Goal: Transaction & Acquisition: Purchase product/service

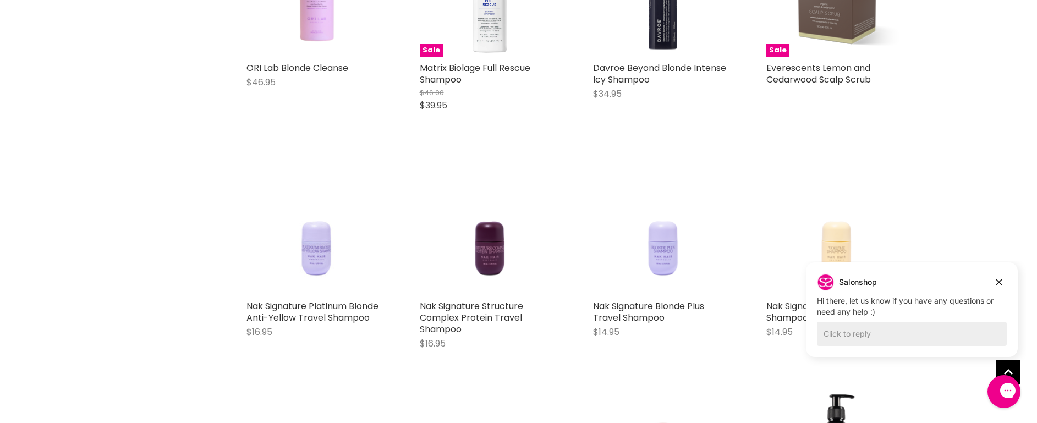
scroll to position [1100, 0]
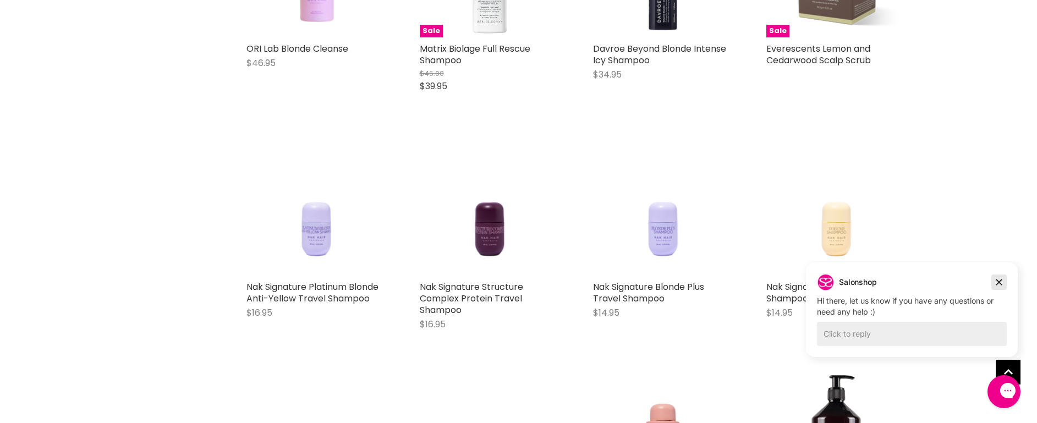
click at [998, 281] on icon "Dismiss campaign" at bounding box center [999, 282] width 6 height 6
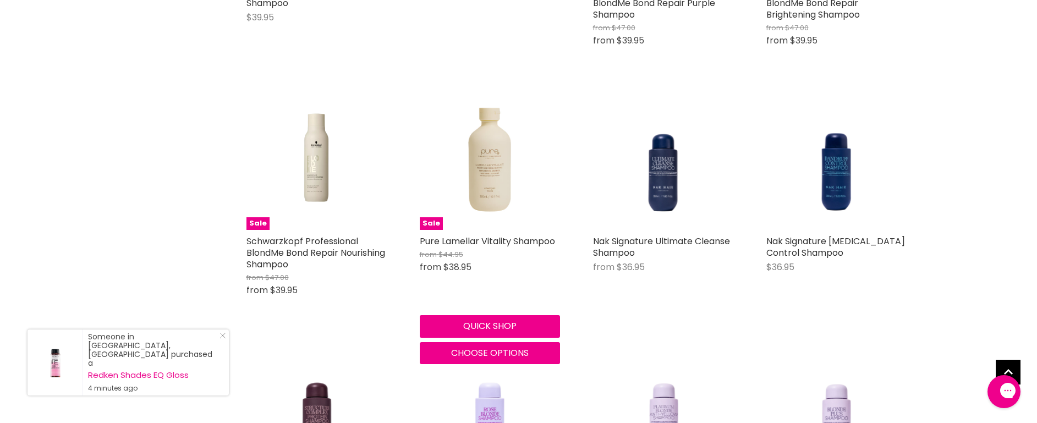
scroll to position [1870, 0]
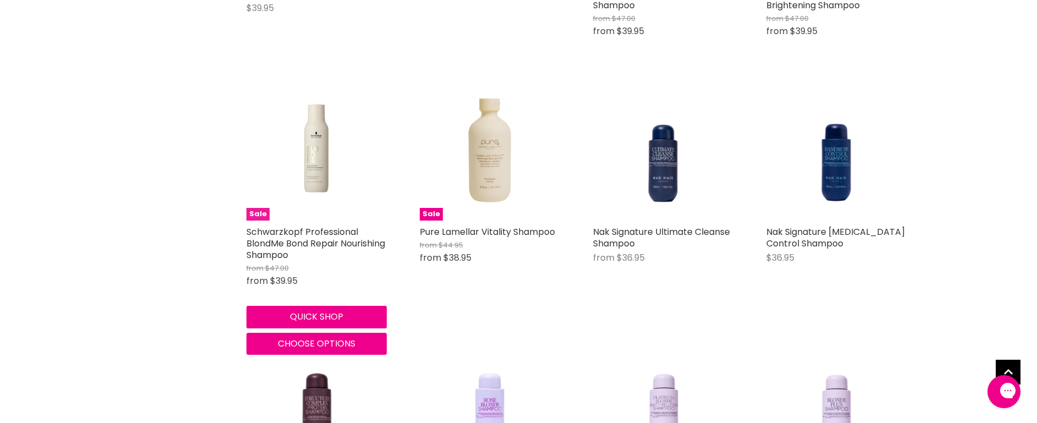
click at [321, 168] on img "Main content" at bounding box center [316, 150] width 140 height 105
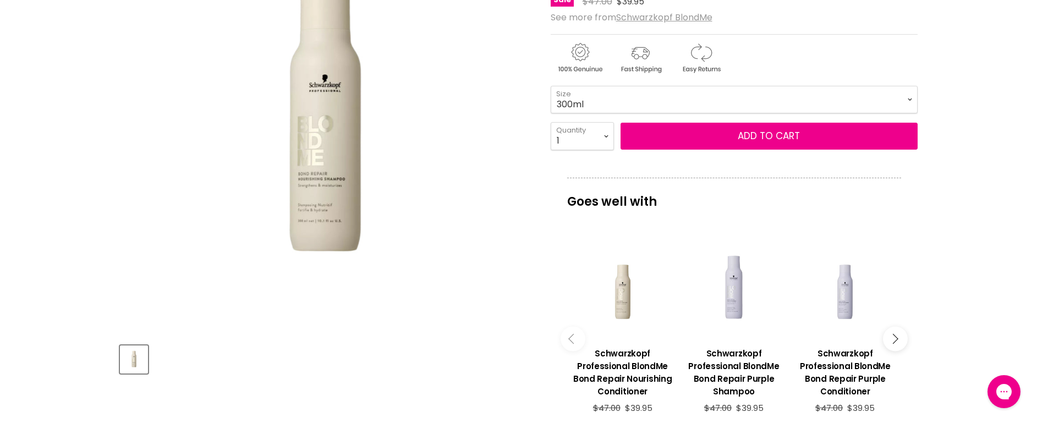
scroll to position [220, 0]
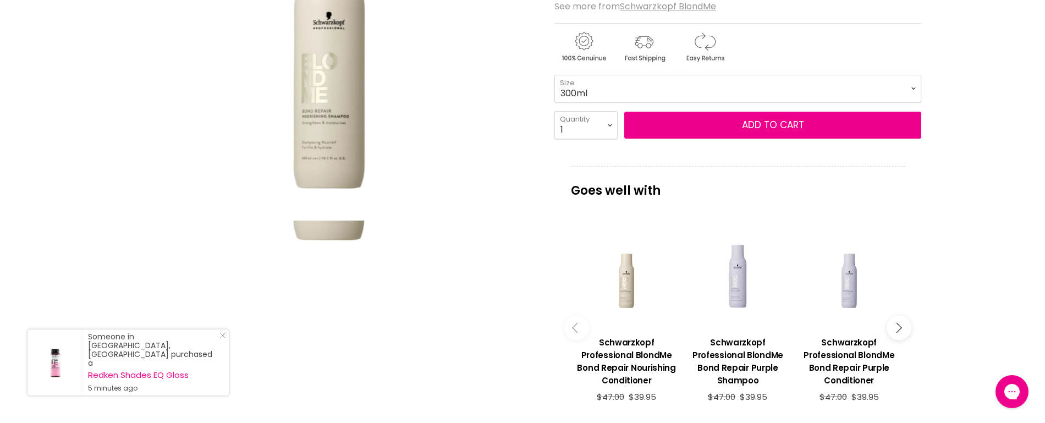
click at [464, 125] on img "Schwarzkopf Professional BlondMe Bond Repair Nourishing Shampoo image. Click or…" at bounding box center [329, 67] width 411 height 308
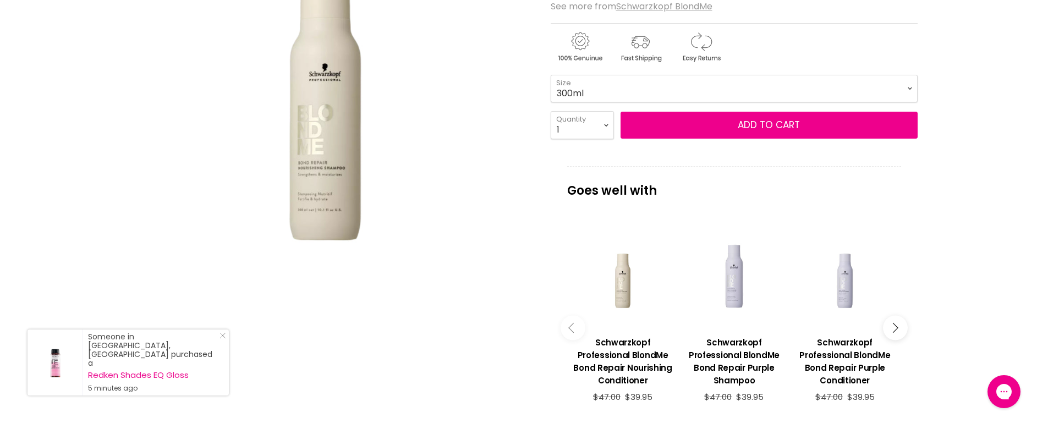
click at [911, 88] on select "300ml 1 Litre" at bounding box center [733, 88] width 367 height 27
click at [550, 75] on select "300ml 1 Litre" at bounding box center [733, 88] width 367 height 27
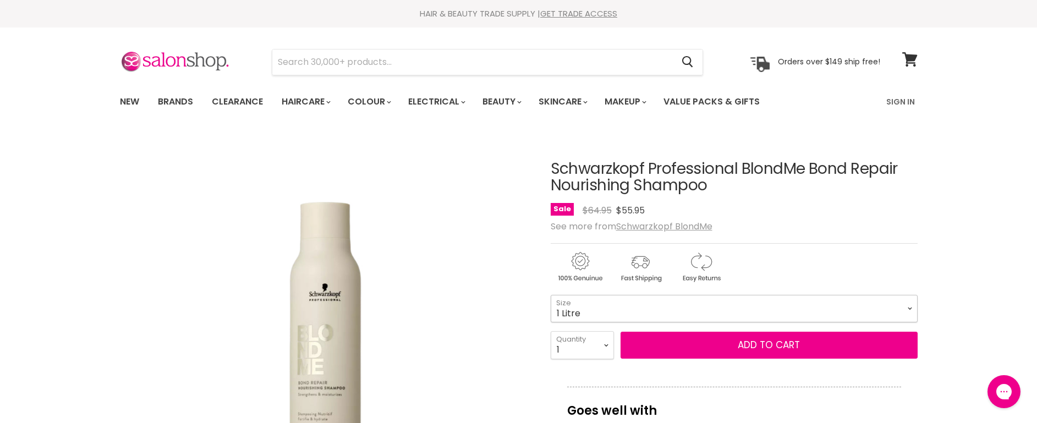
click at [910, 322] on select "300ml 1 Litre" at bounding box center [733, 308] width 367 height 27
select select "300ml"
click at [550, 319] on select "300ml 1 Litre" at bounding box center [733, 308] width 367 height 27
click at [889, 315] on select "300ml 1 Litre" at bounding box center [733, 308] width 367 height 27
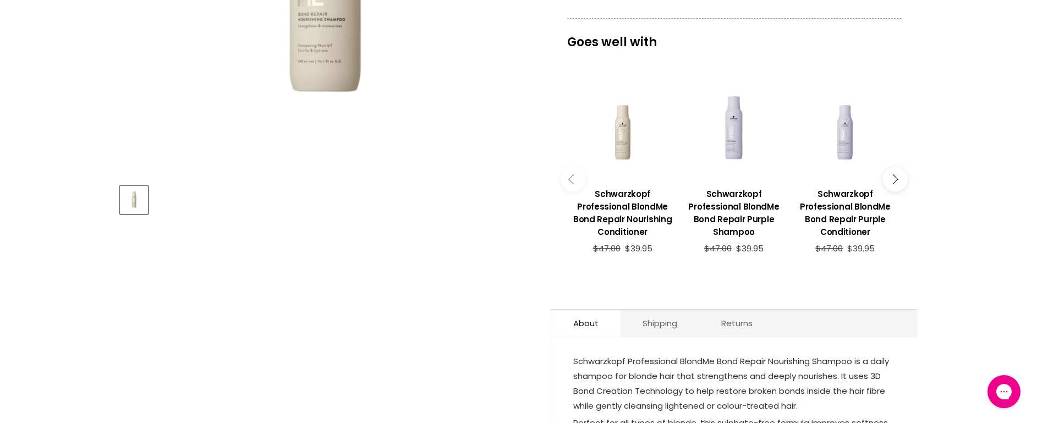
scroll to position [385, 0]
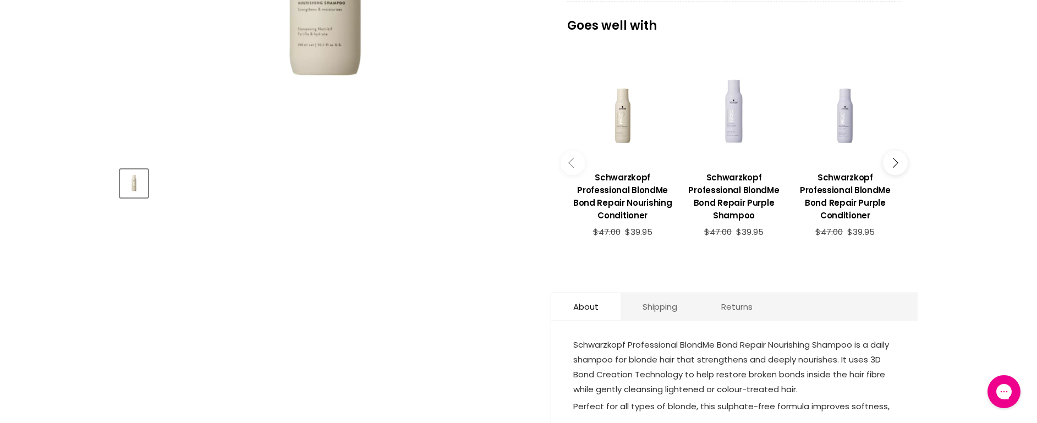
click at [737, 147] on div "Main content" at bounding box center [734, 113] width 100 height 100
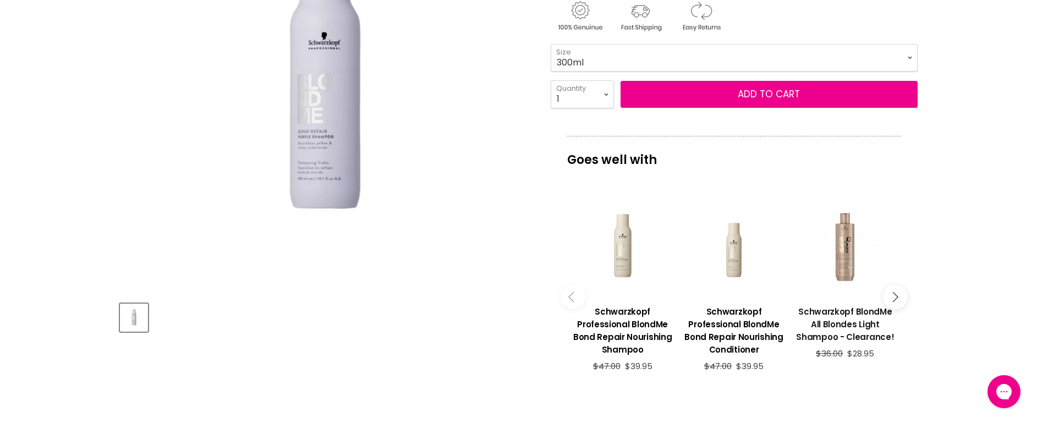
scroll to position [275, 0]
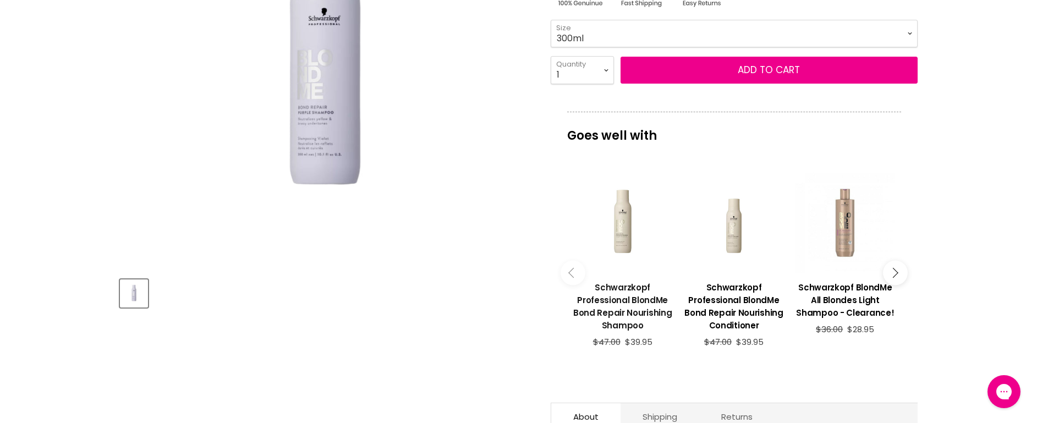
click at [638, 332] on h3 "Schwarzkopf Professional BlondMe Bond Repair Nourishing Shampoo" at bounding box center [622, 306] width 100 height 51
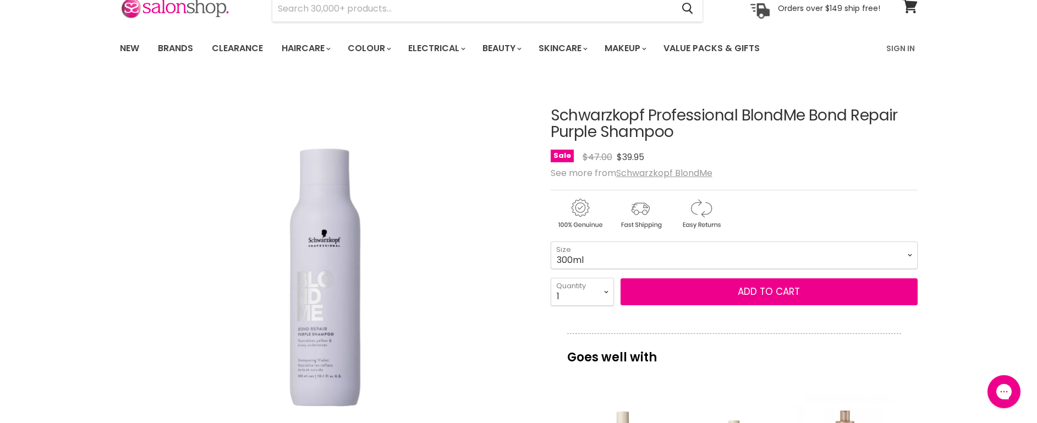
scroll to position [55, 0]
